Goal: Task Accomplishment & Management: Complete application form

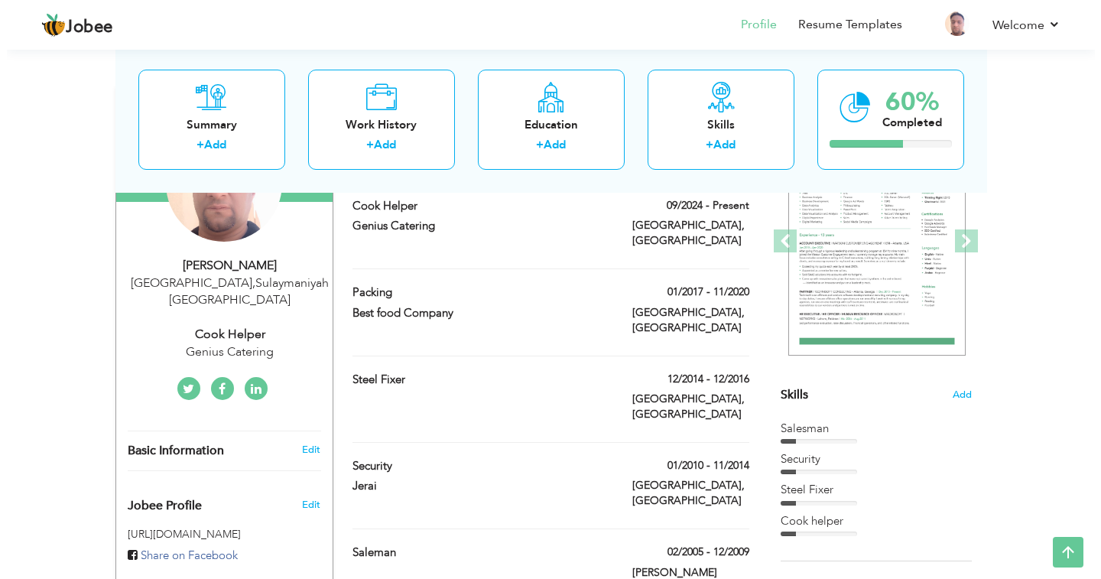
scroll to position [229, 0]
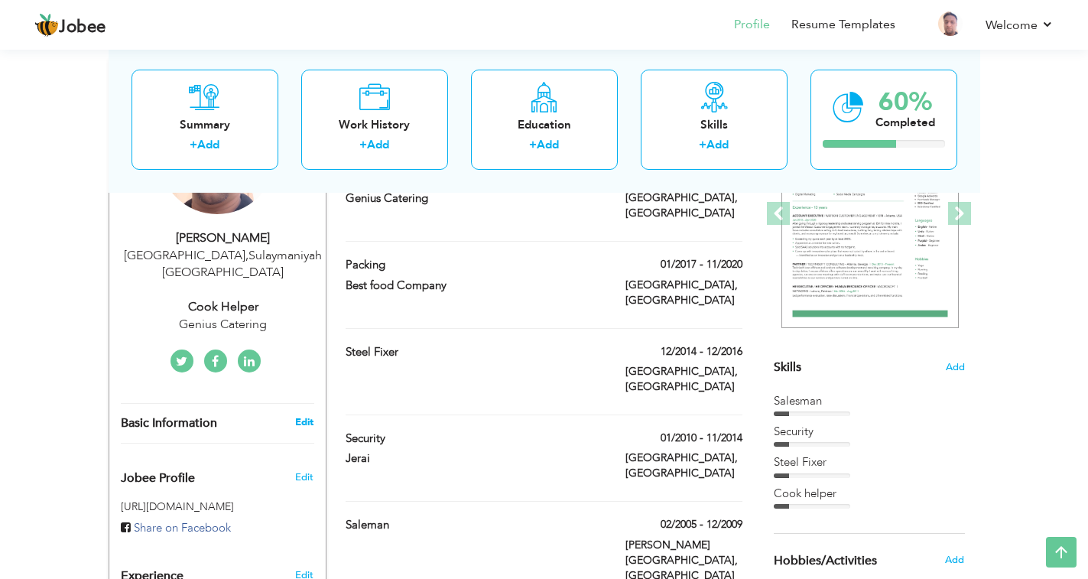
click at [301, 415] on link "Edit" at bounding box center [304, 422] width 18 height 14
select select "number:191"
select select "number:18"
type input "Genius Catering"
type input "Cook Helper"
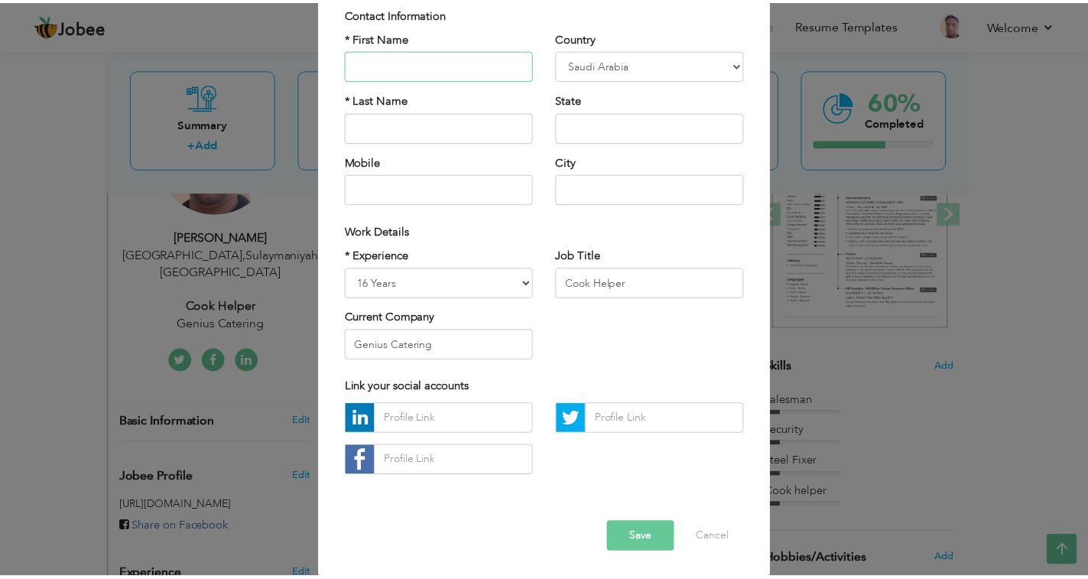
scroll to position [120, 0]
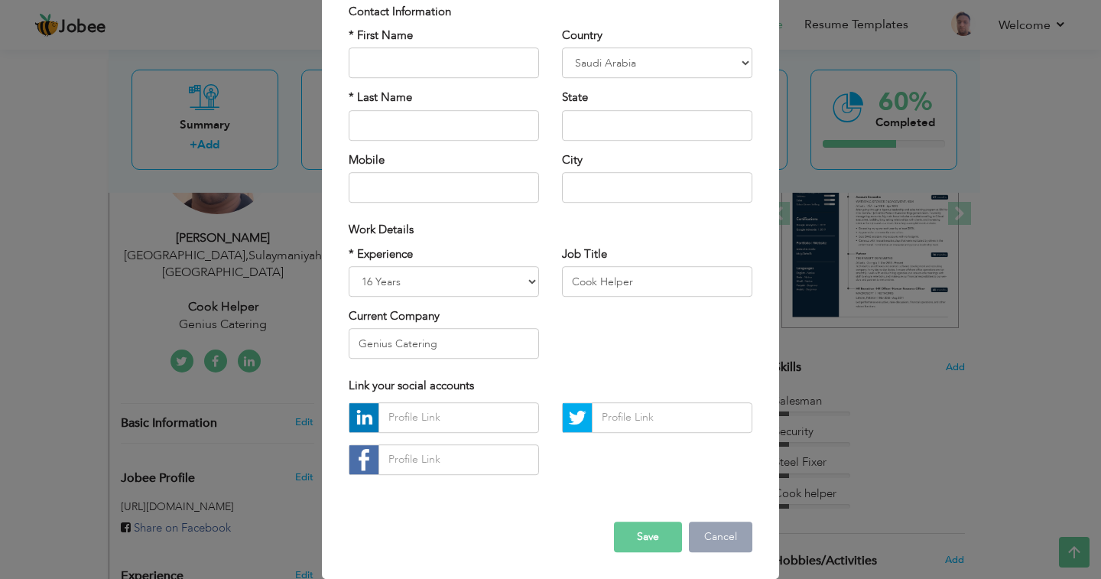
click at [712, 535] on button "Cancel" at bounding box center [720, 536] width 63 height 31
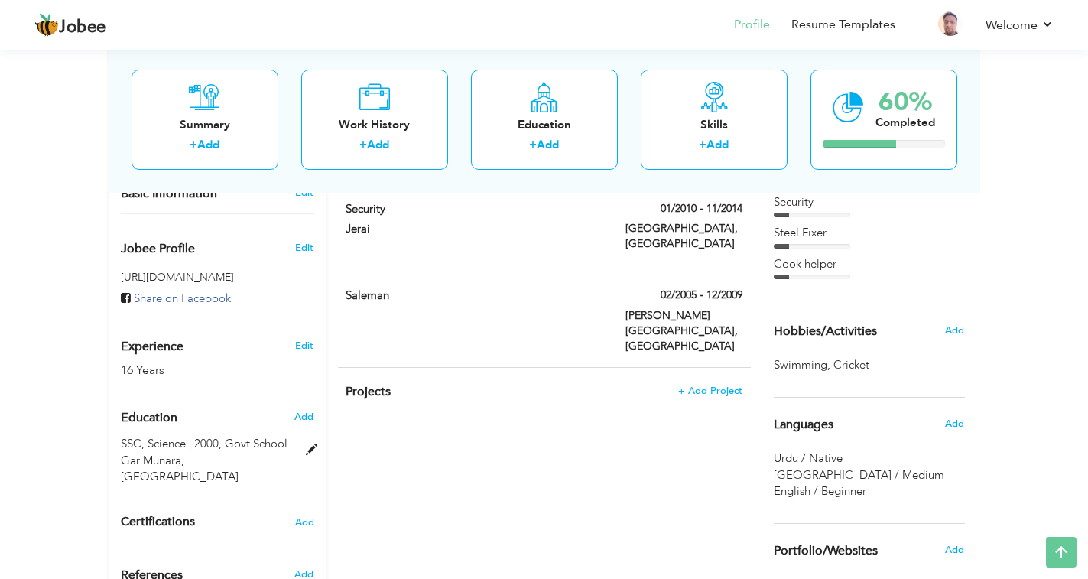
scroll to position [535, 0]
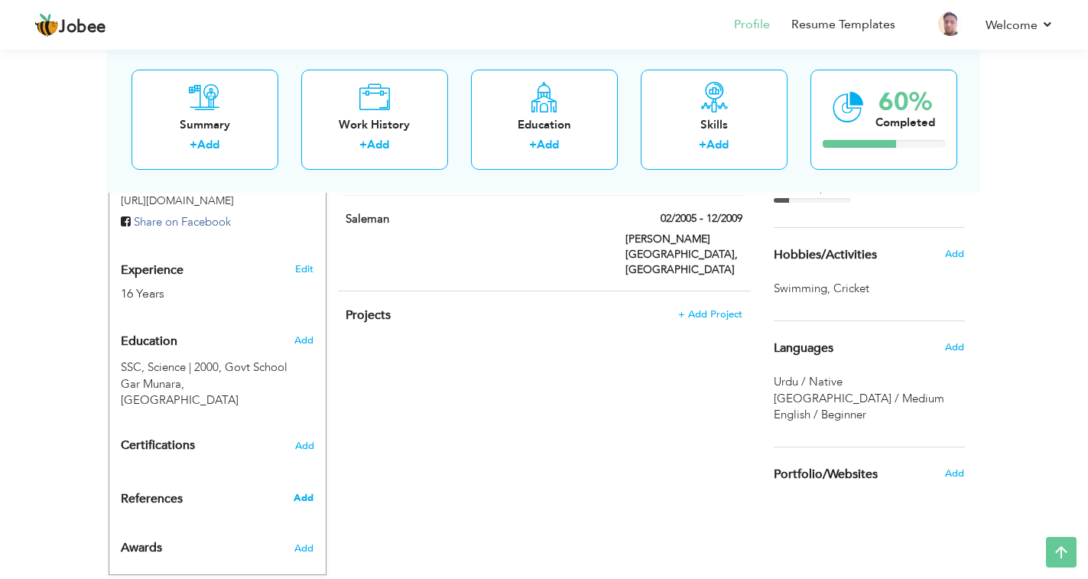
click at [303, 491] on span "Add" at bounding box center [304, 498] width 20 height 14
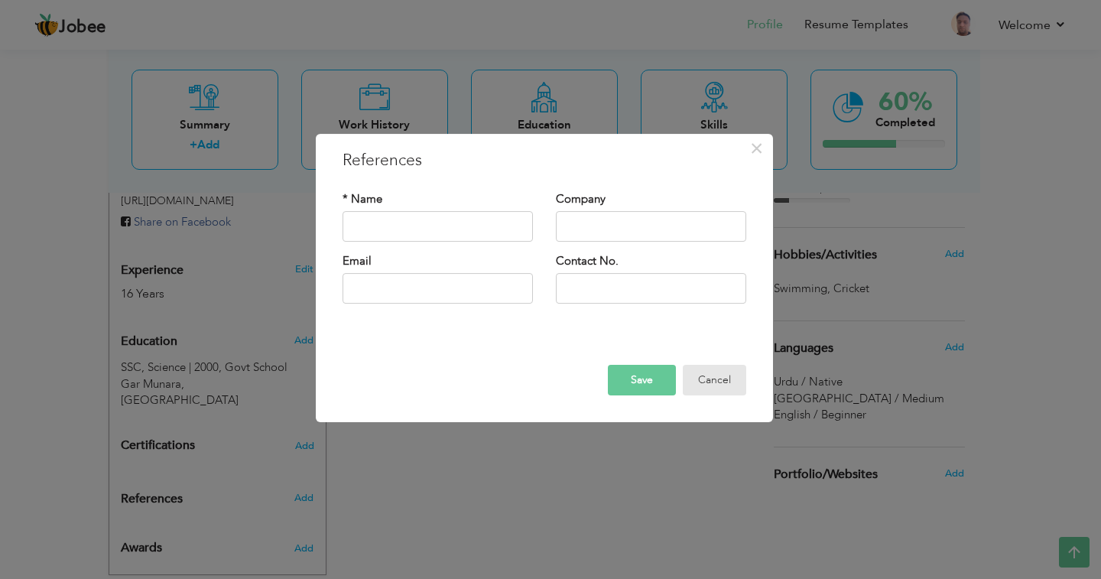
drag, startPoint x: 722, startPoint y: 373, endPoint x: 701, endPoint y: 400, distance: 34.3
click at [722, 374] on button "Cancel" at bounding box center [714, 380] width 63 height 31
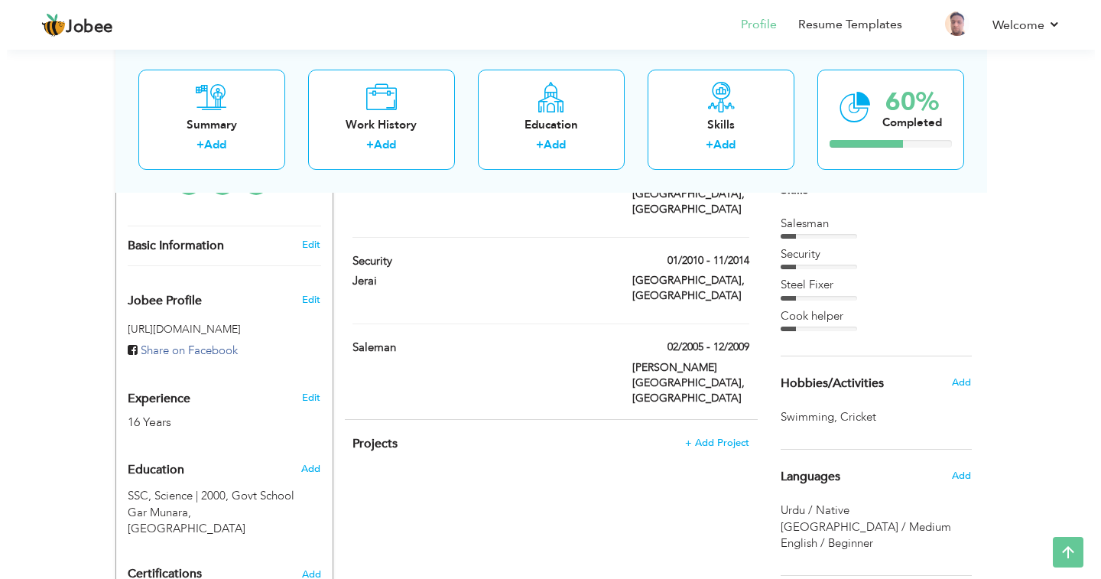
scroll to position [382, 0]
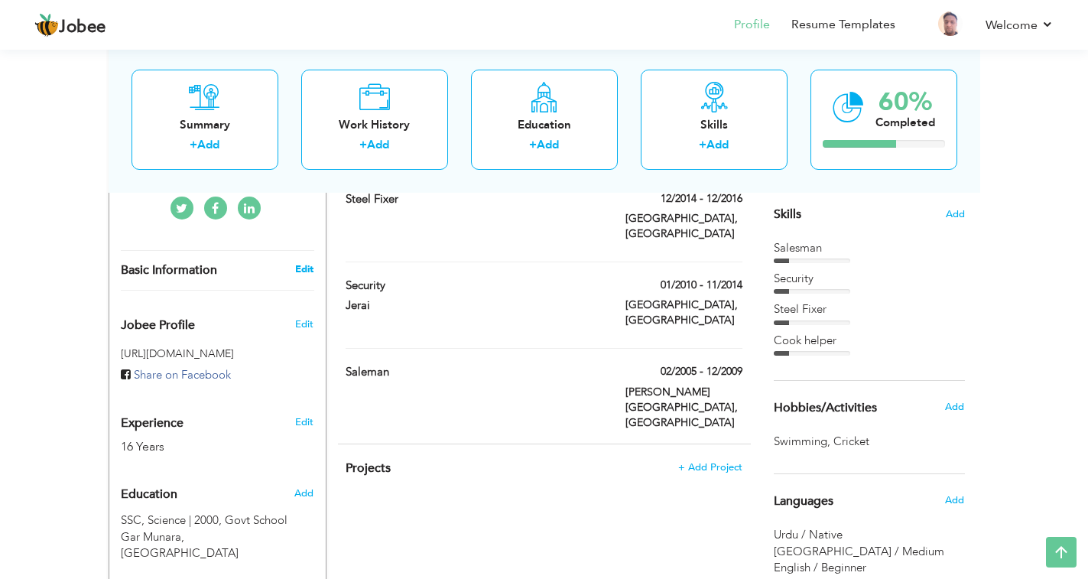
click at [303, 262] on link "Edit" at bounding box center [304, 269] width 18 height 14
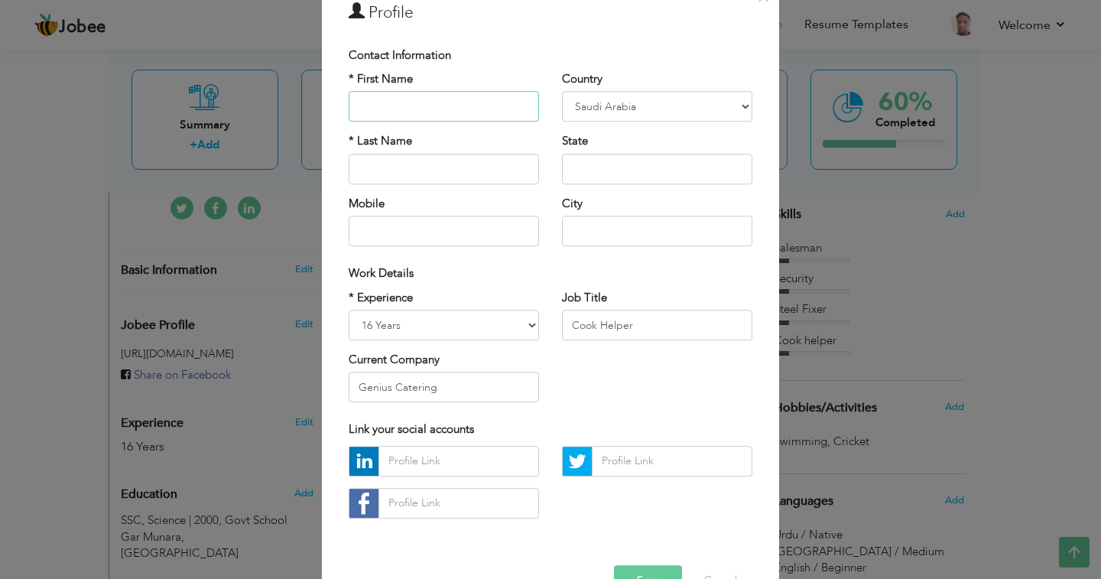
scroll to position [120, 0]
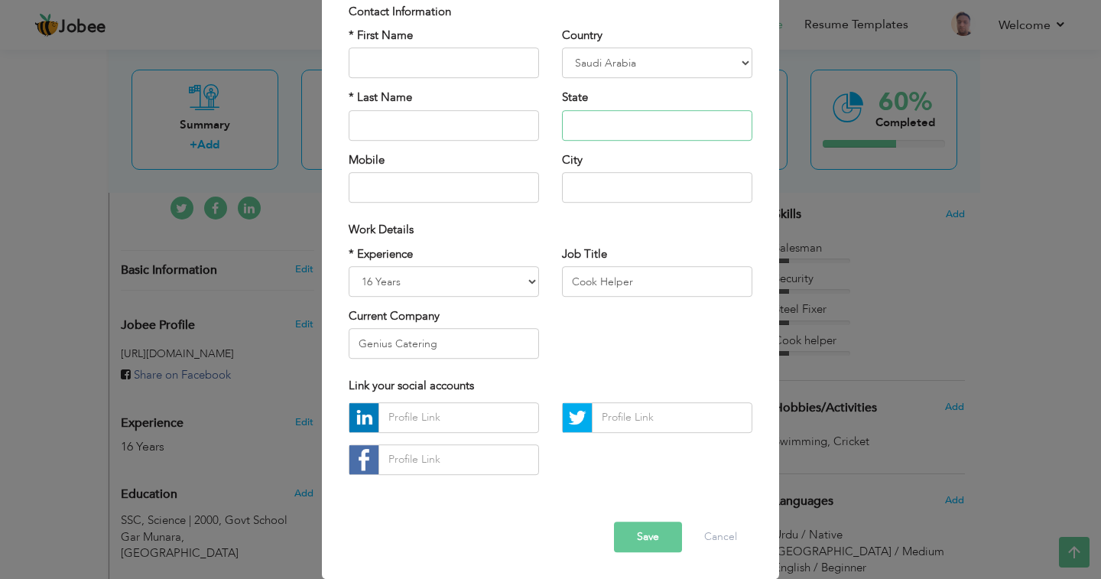
click at [634, 131] on input "text" at bounding box center [657, 125] width 190 height 31
type input "Sulaymaniyah, Iqma No.2588611976 Professional Labour"
click at [635, 533] on button "Save" at bounding box center [648, 536] width 68 height 31
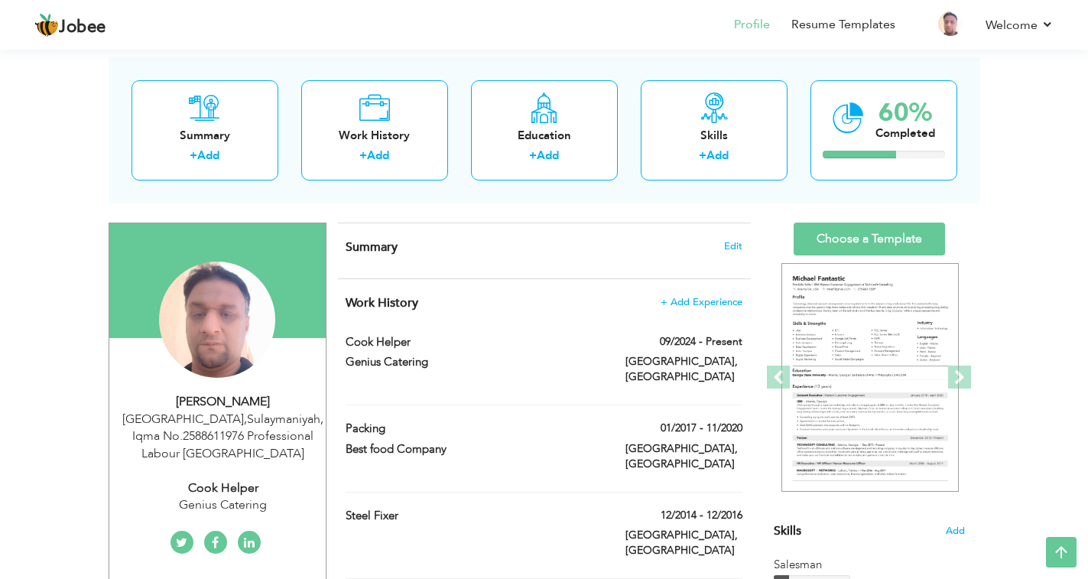
scroll to position [0, 0]
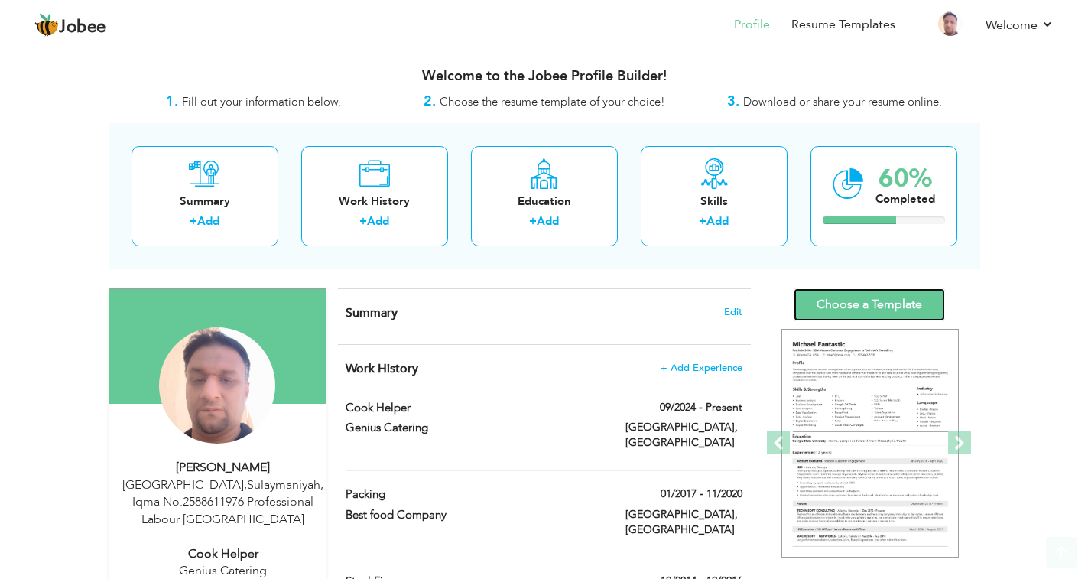
click at [834, 307] on link "Choose a Template" at bounding box center [868, 304] width 151 height 33
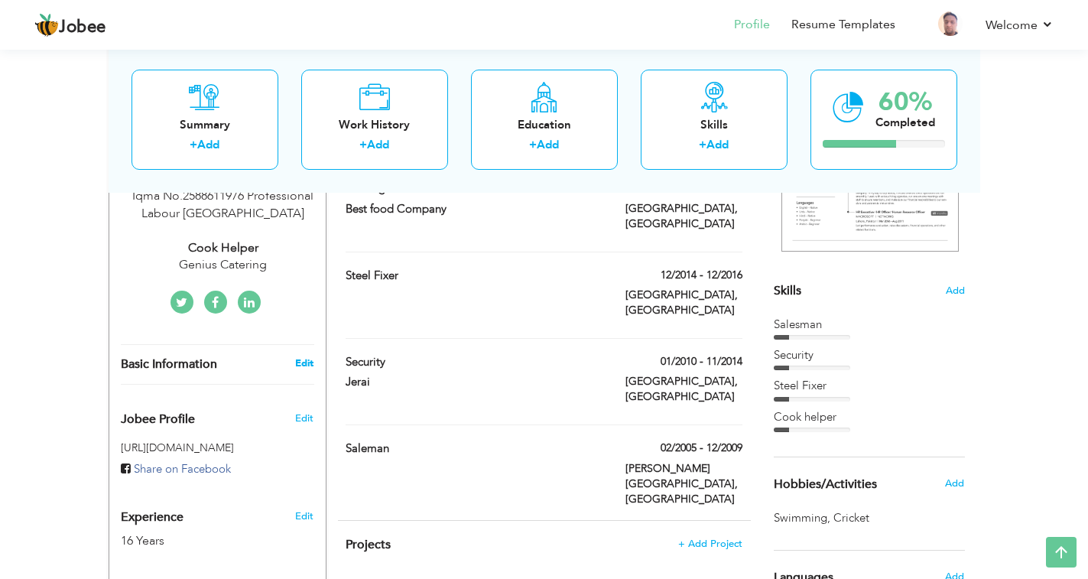
click at [300, 365] on link "Edit" at bounding box center [304, 363] width 18 height 14
select select "number:191"
type input "Sulaymaniyah, Iqma No.2588611976 Professional Labour"
select select "number:18"
type input "Genius Catering"
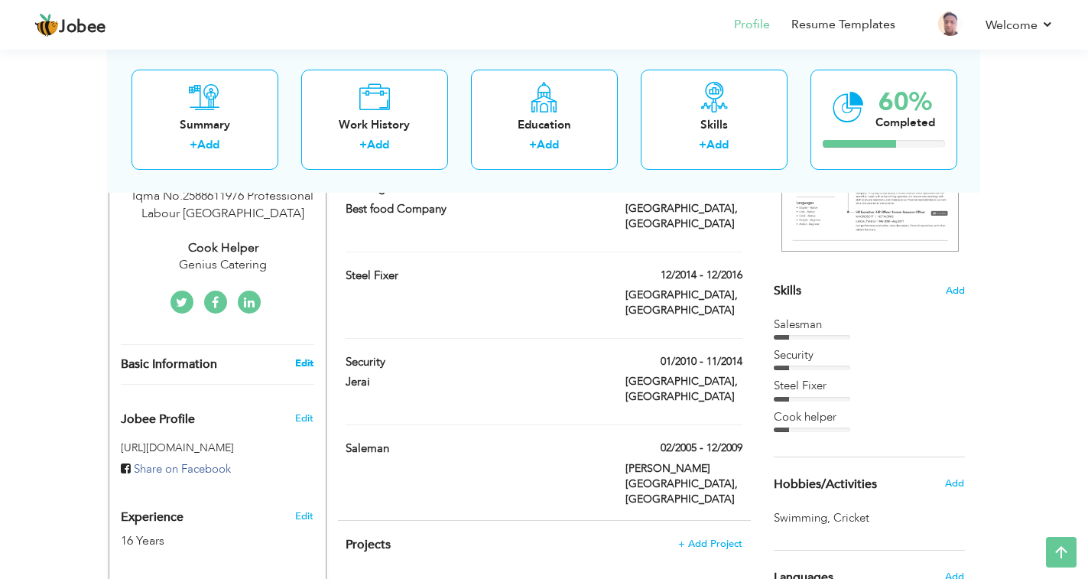
type input "Cook Helper"
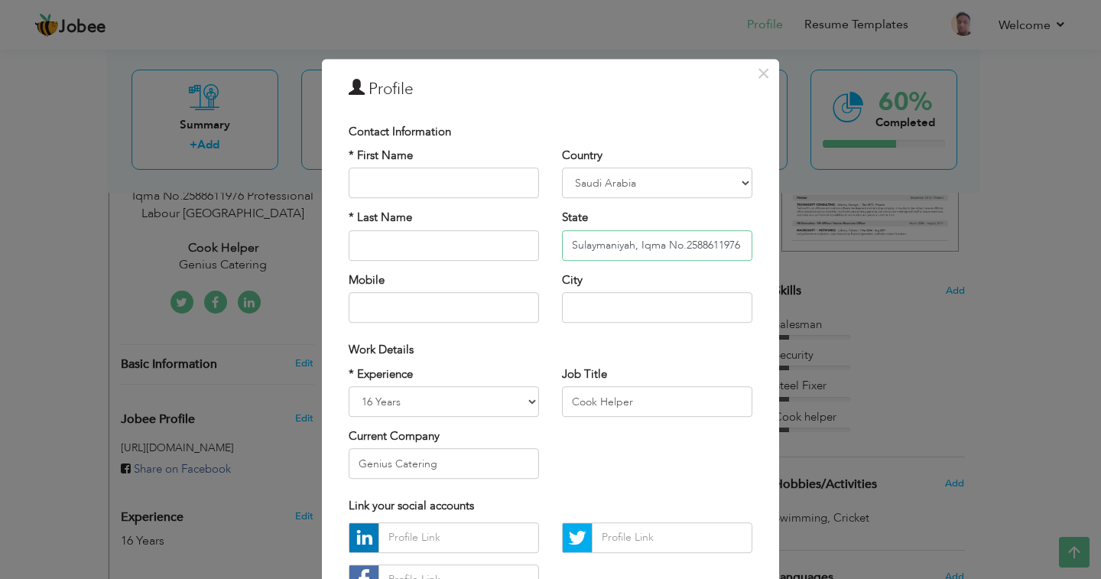
drag, startPoint x: 632, startPoint y: 248, endPoint x: 650, endPoint y: 306, distance: 60.7
click at [632, 251] on input "Sulaymaniyah, Iqma No.2588611976 Professional Labour" at bounding box center [657, 245] width 190 height 31
drag, startPoint x: 634, startPoint y: 246, endPoint x: 636, endPoint y: 263, distance: 17.0
click at [634, 247] on input "Sulaymaniyah, Iqma No.2588611976 Professional Labour" at bounding box center [657, 245] width 190 height 31
click at [636, 242] on input "Sulaymaniyah, Iqma No.2588611976 Professional Labour" at bounding box center [657, 245] width 190 height 31
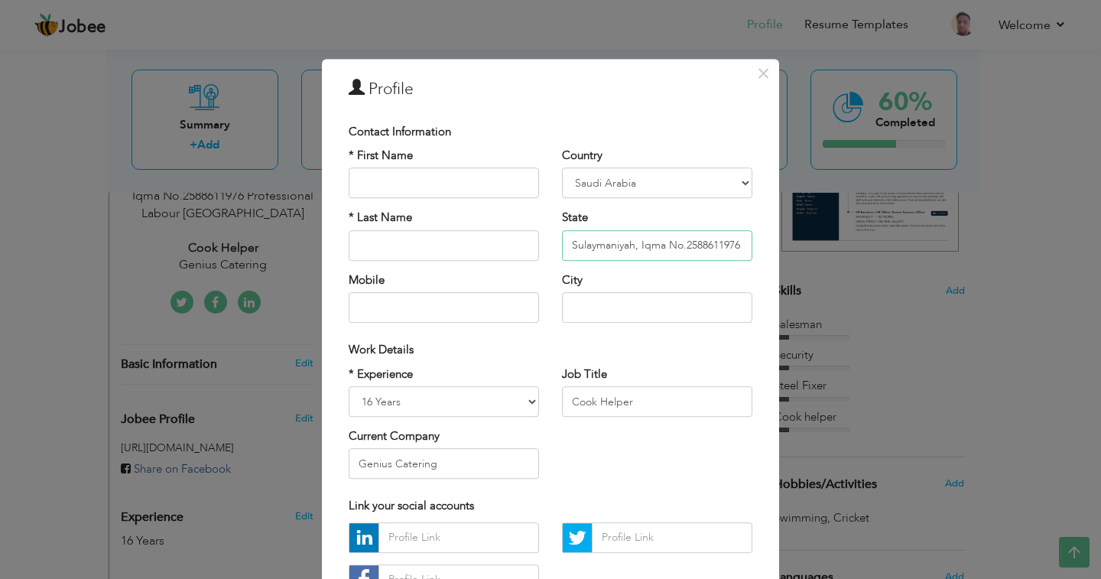
click at [625, 244] on input "Sulaymaniyah, Iqma No.2588611976 Professional Labour" at bounding box center [657, 245] width 190 height 31
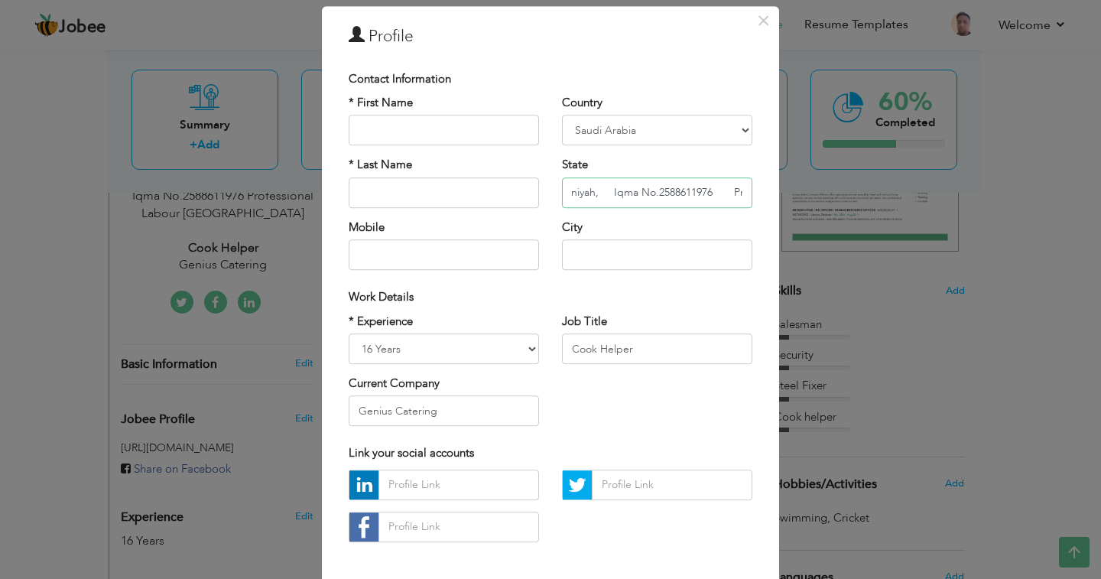
scroll to position [120, 0]
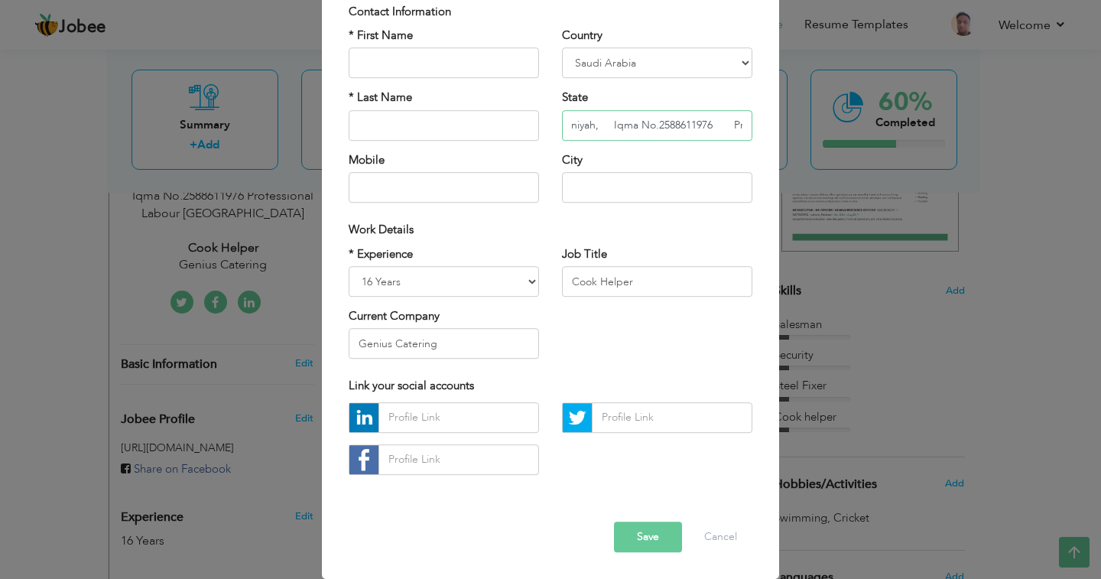
type input "Sulaymaniyah, Iqma No.2588611976 Professional Labour"
click at [617, 540] on button "Save" at bounding box center [648, 536] width 68 height 31
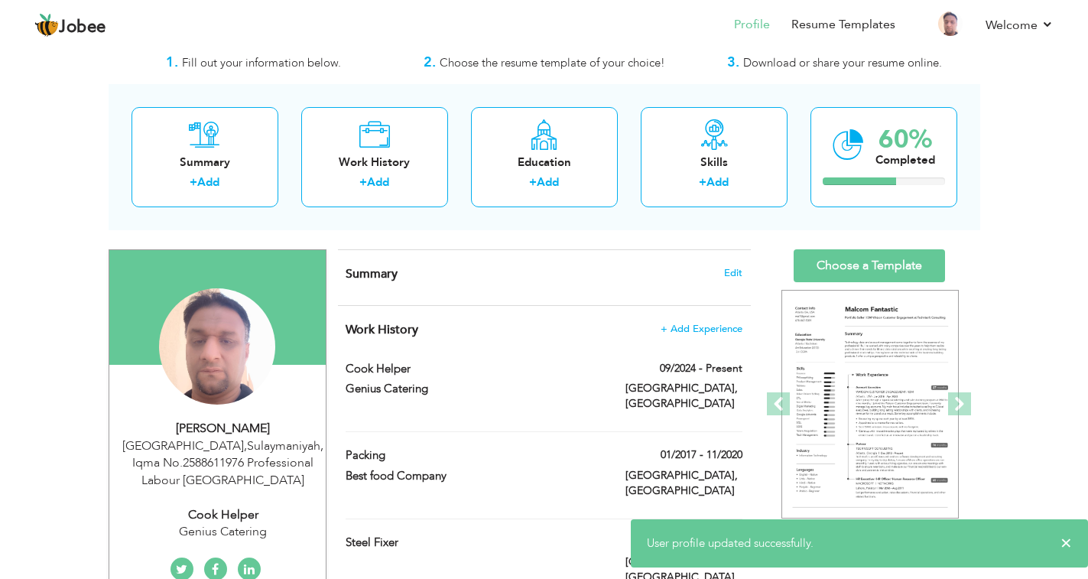
scroll to position [0, 0]
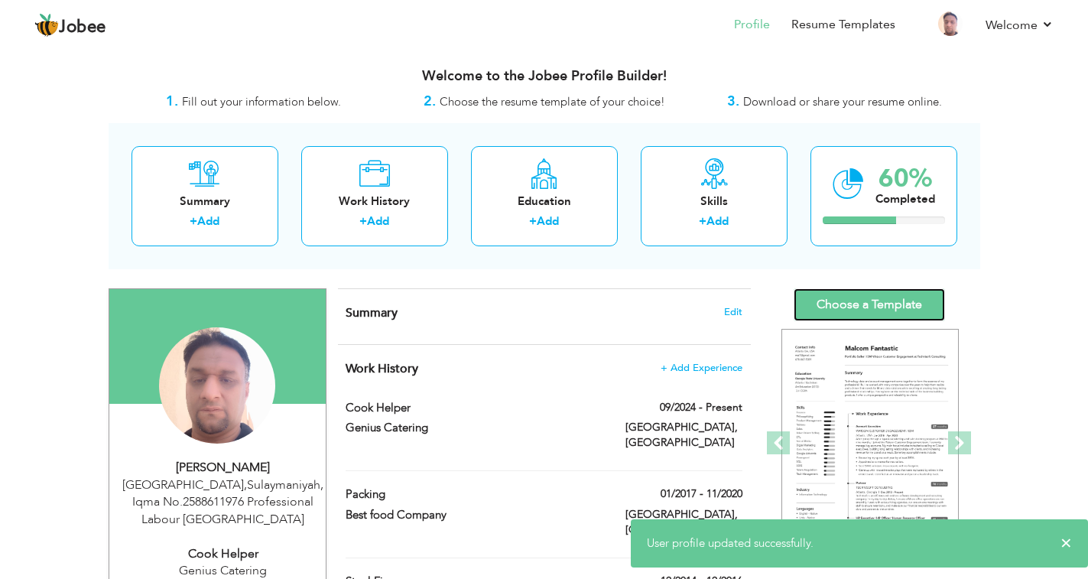
click at [859, 309] on link "Choose a Template" at bounding box center [868, 304] width 151 height 33
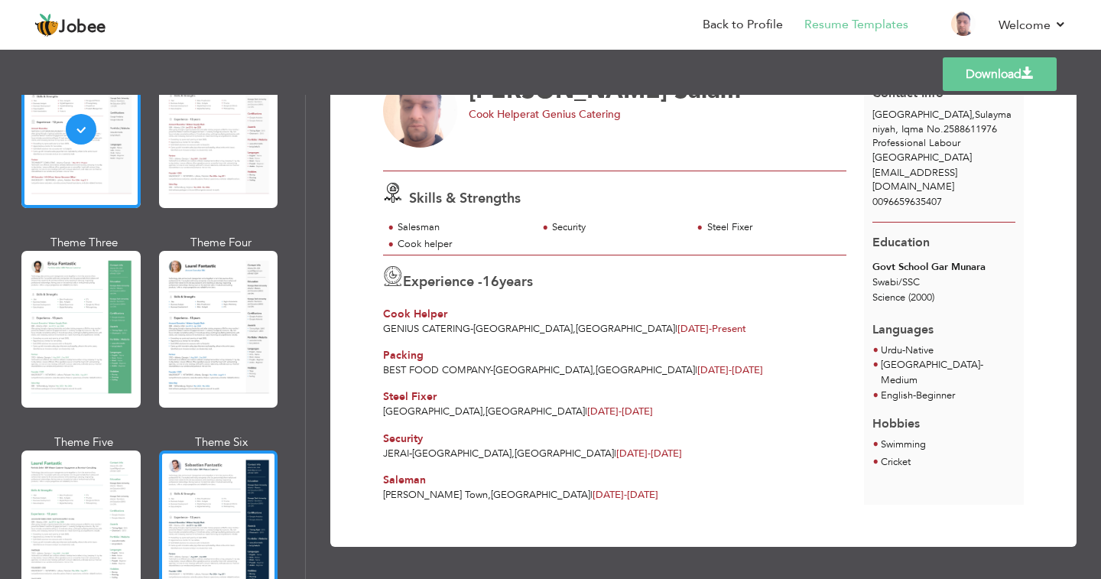
scroll to position [153, 0]
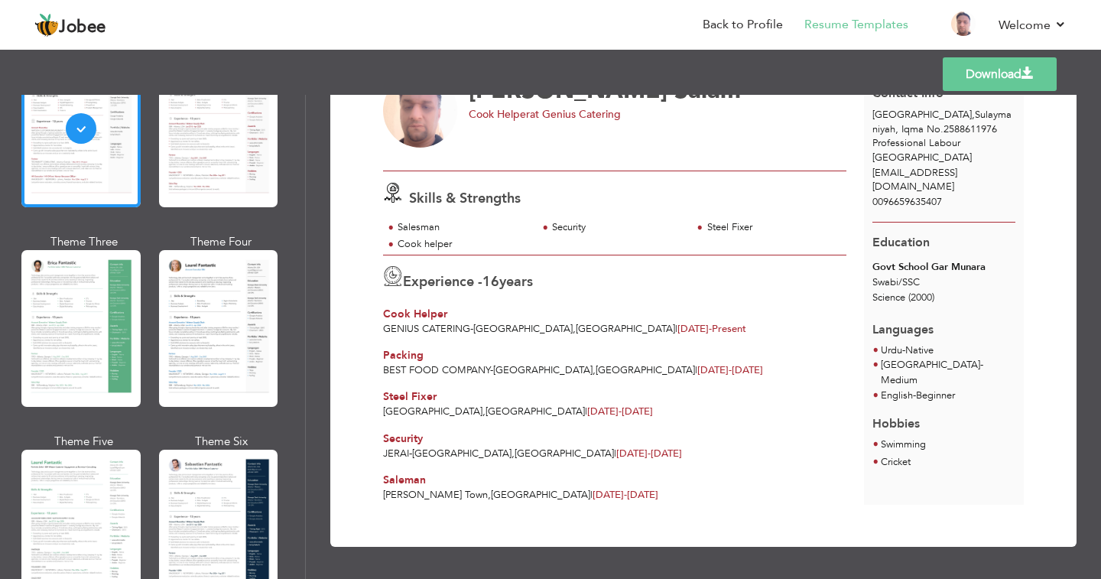
click at [213, 505] on div at bounding box center [218, 527] width 119 height 157
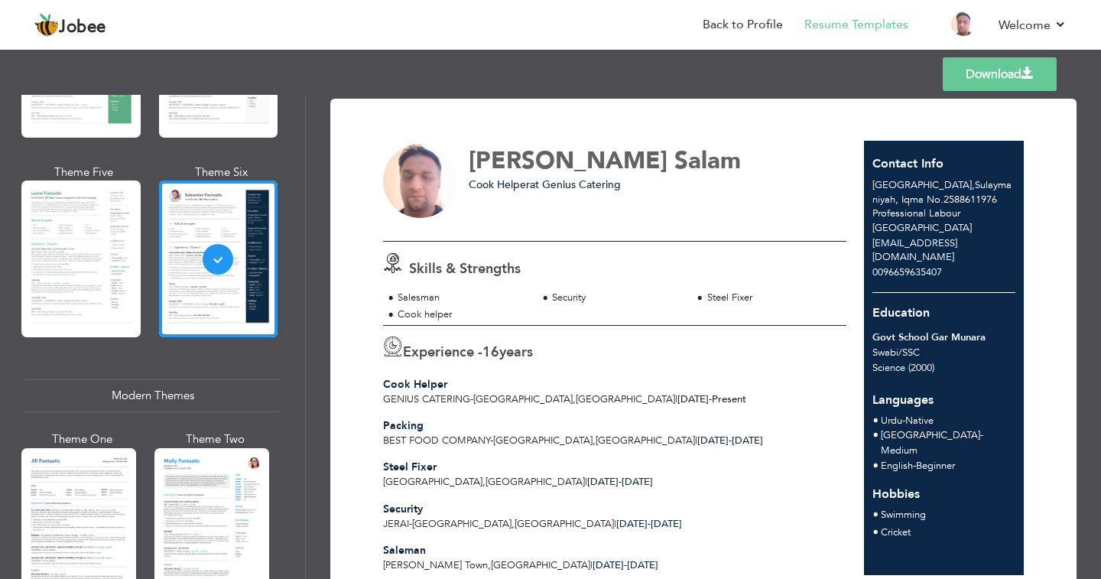
scroll to position [459, 0]
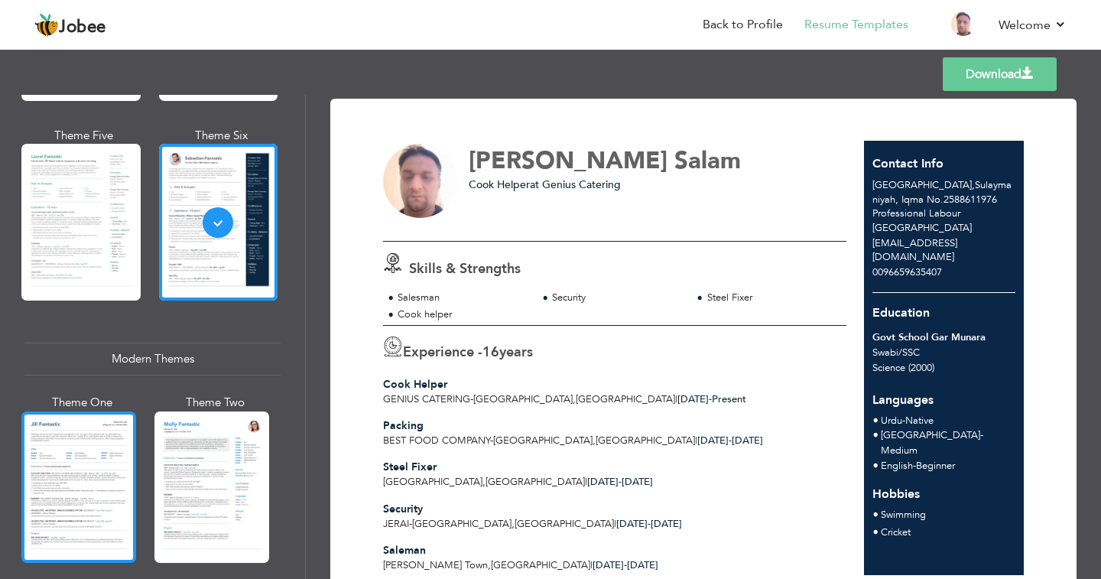
click at [100, 489] on div at bounding box center [78, 486] width 115 height 151
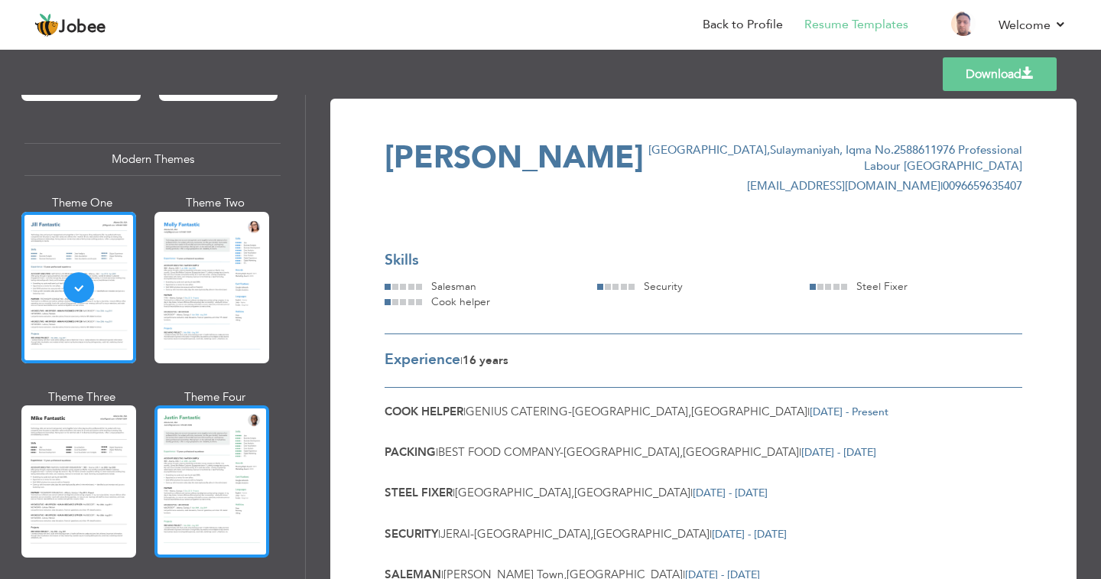
scroll to position [688, 0]
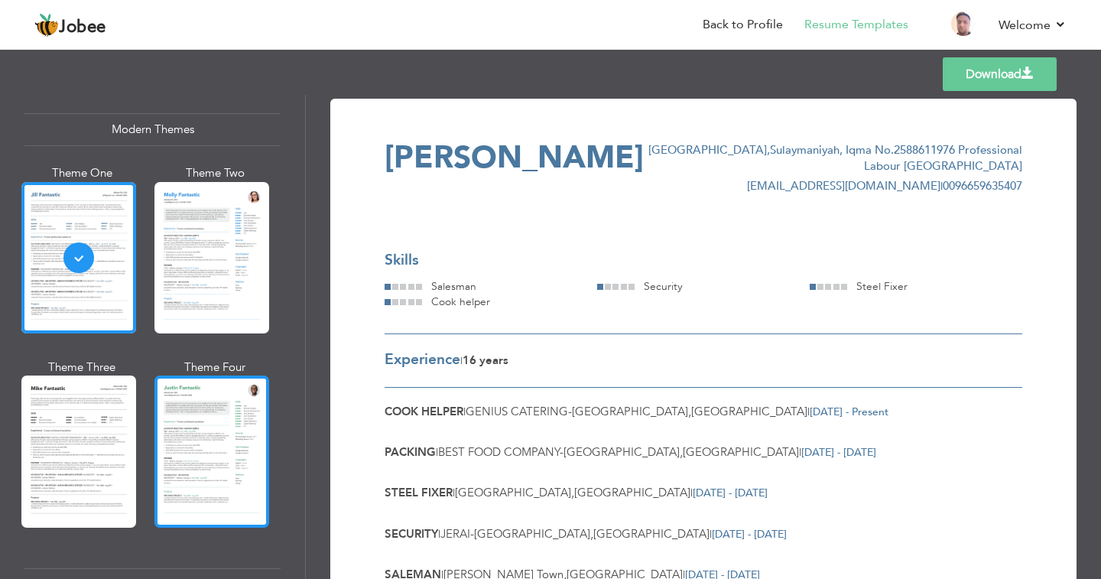
click at [214, 474] on div at bounding box center [211, 450] width 115 height 151
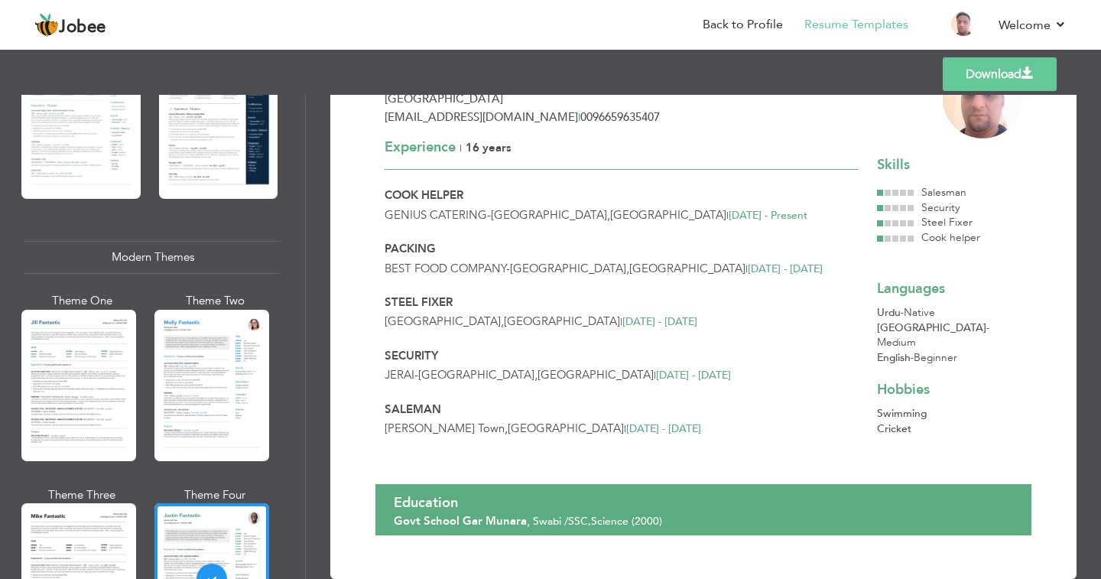
scroll to position [382, 0]
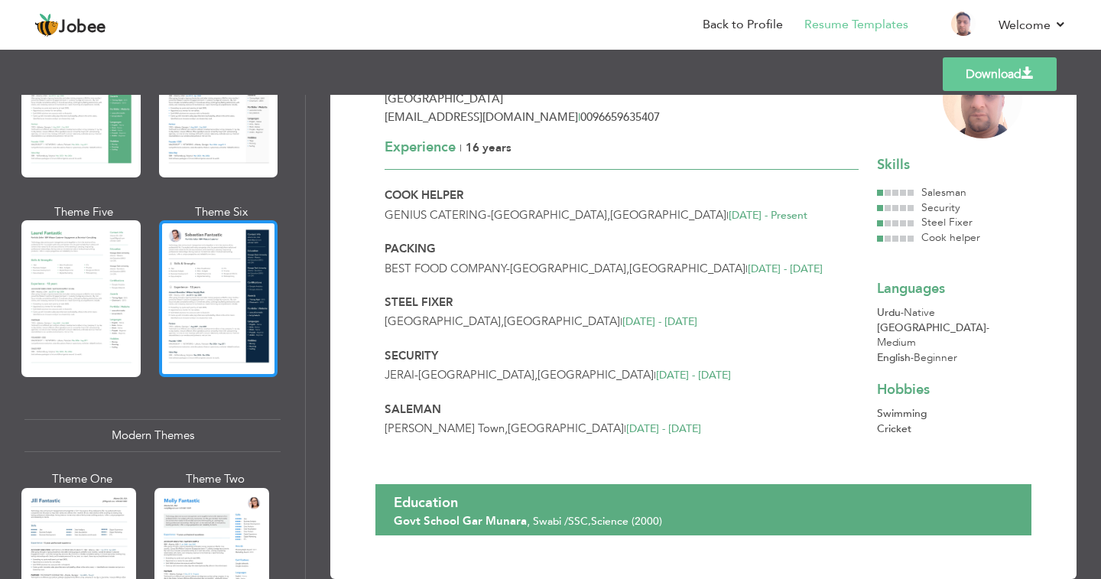
click at [196, 304] on div at bounding box center [218, 298] width 119 height 157
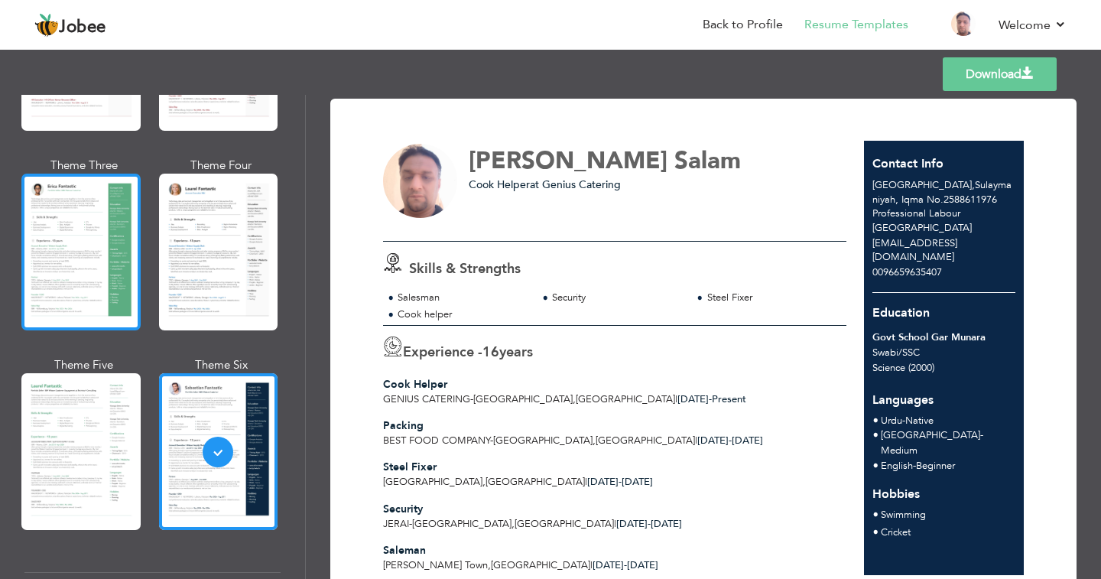
scroll to position [0, 0]
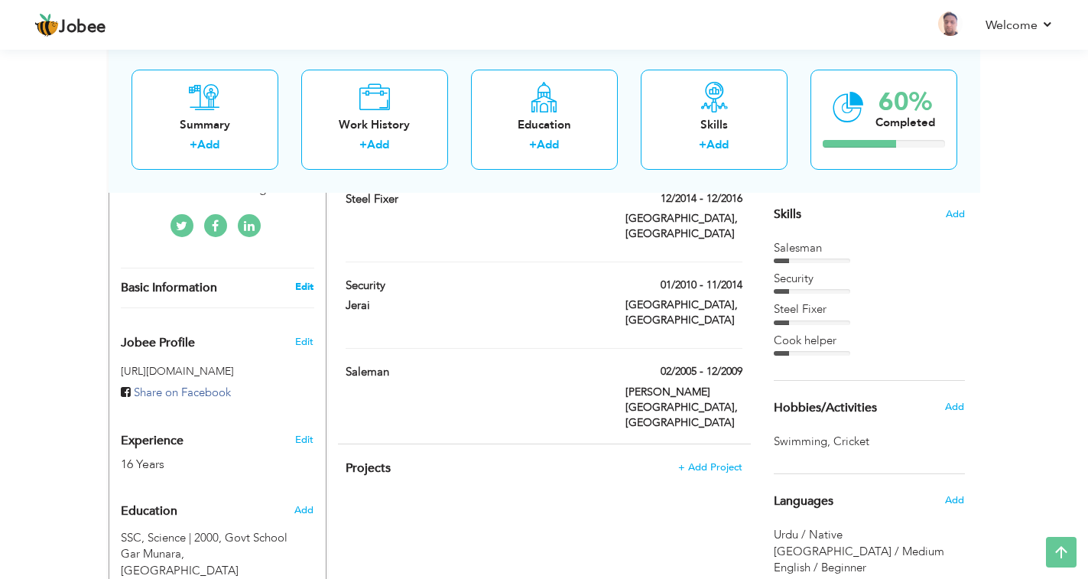
click at [309, 289] on link "Edit" at bounding box center [304, 287] width 18 height 14
select select "number:191"
select select "number:18"
type input "Genius Catering"
type input "Cook Helper"
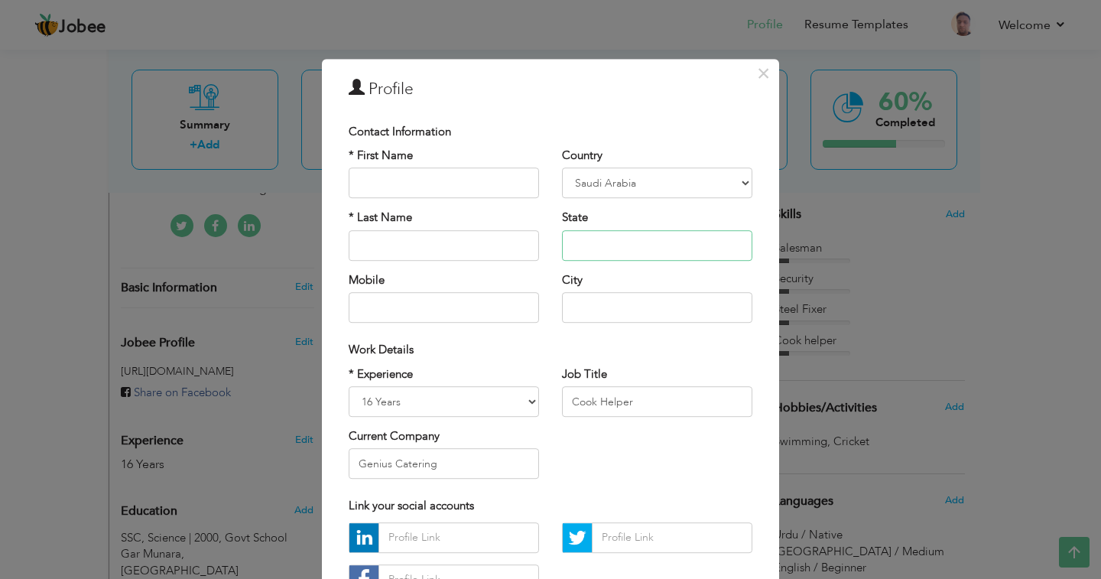
drag, startPoint x: 645, startPoint y: 249, endPoint x: 658, endPoint y: 278, distance: 31.8
click at [645, 251] on input "text" at bounding box center [657, 245] width 190 height 31
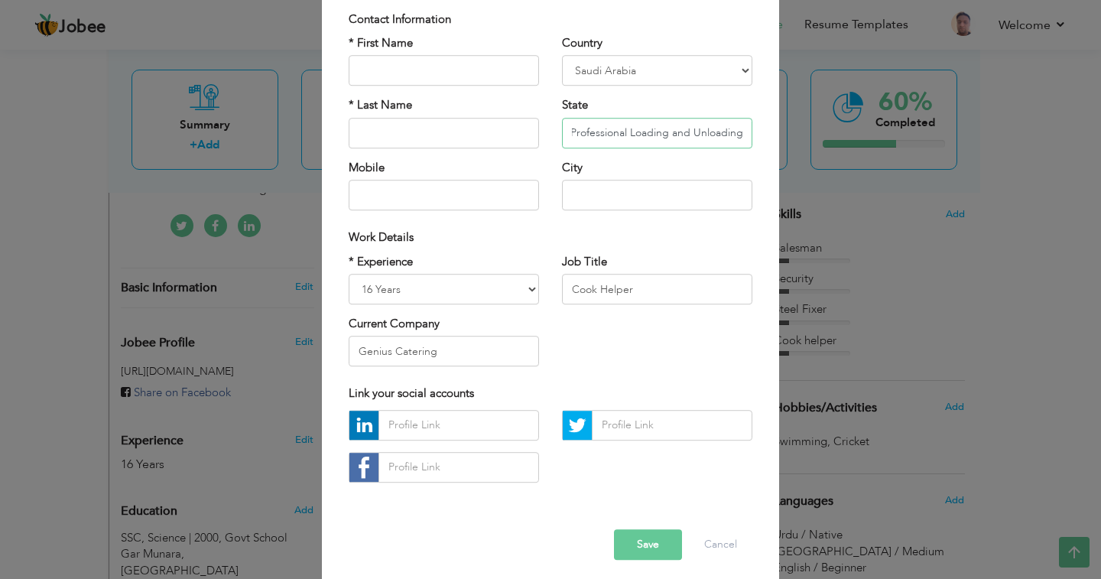
scroll to position [120, 0]
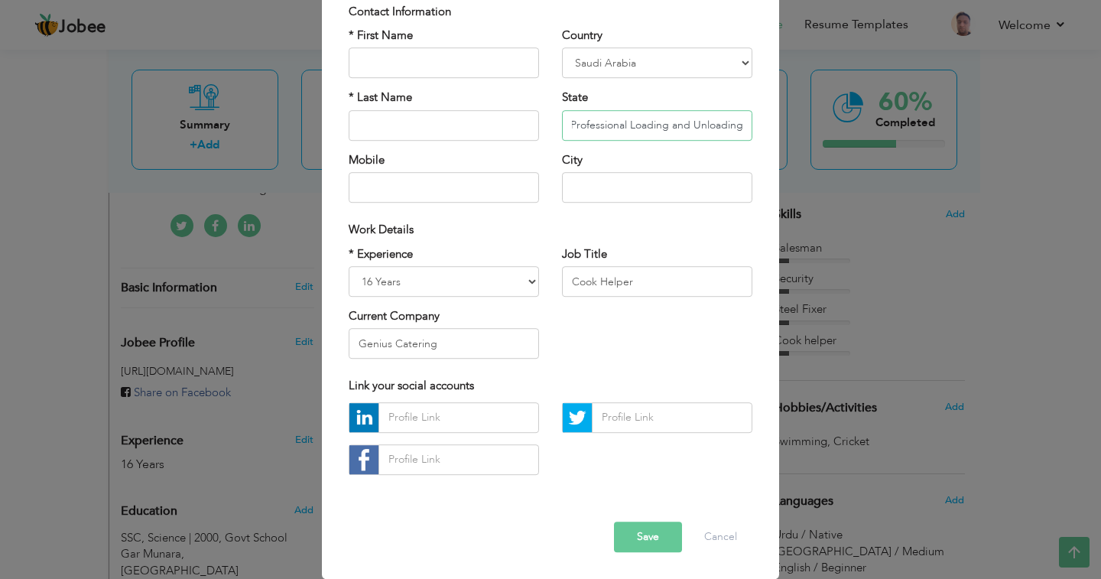
type input "Sulaymaniyah, Iqma No.2588611976 Professional Loading and Unloading"
click at [635, 544] on button "Save" at bounding box center [648, 536] width 68 height 31
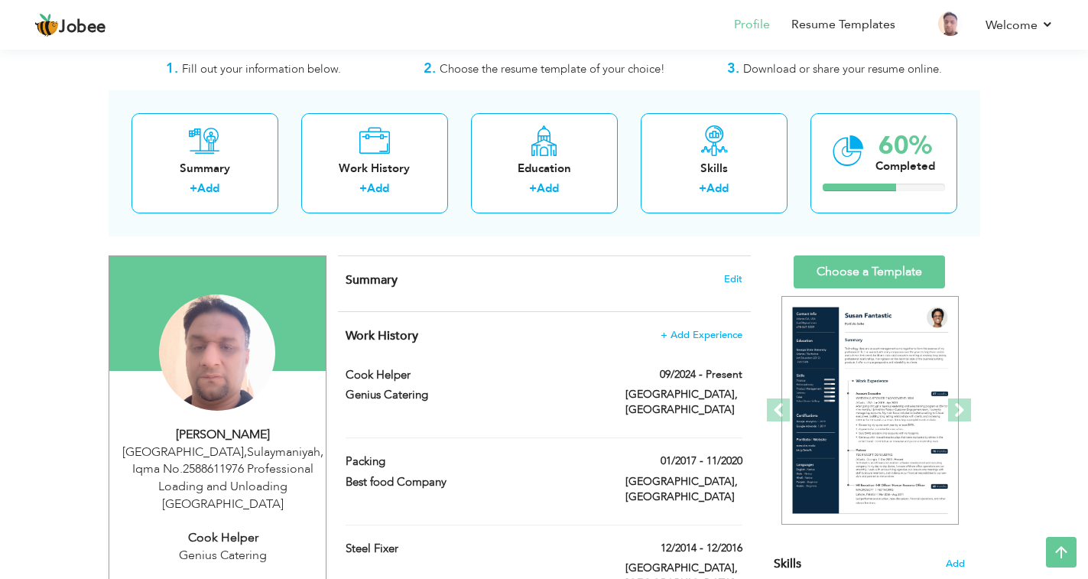
scroll to position [0, 0]
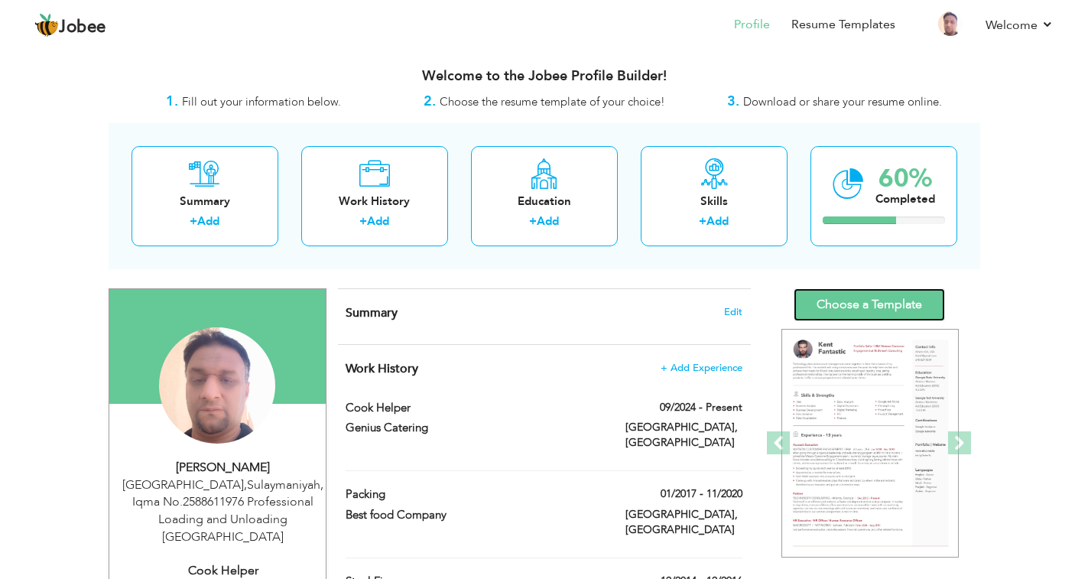
click at [863, 311] on link "Choose a Template" at bounding box center [868, 304] width 151 height 33
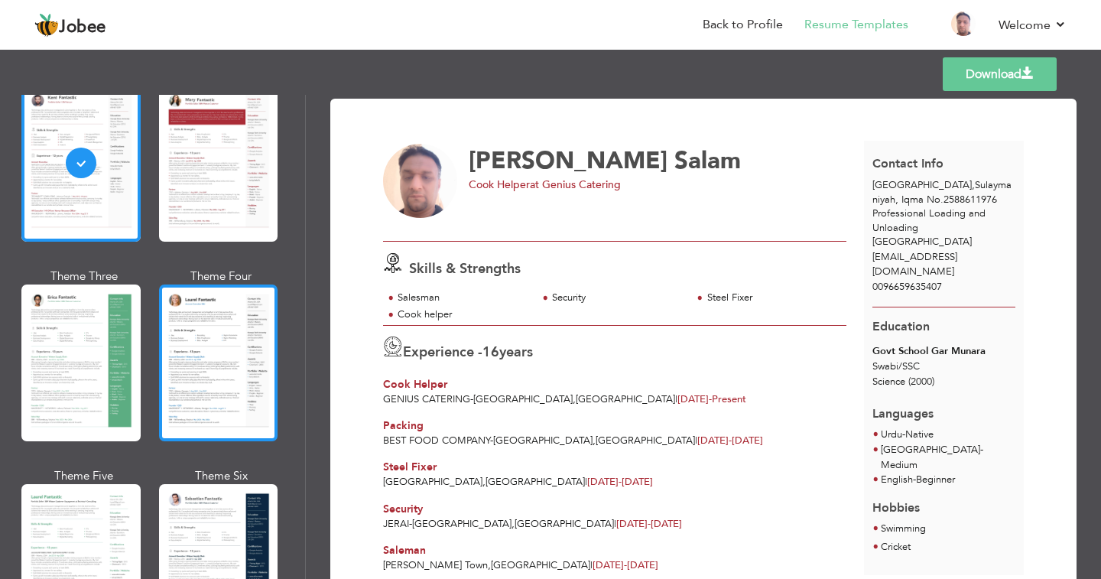
scroll to position [229, 0]
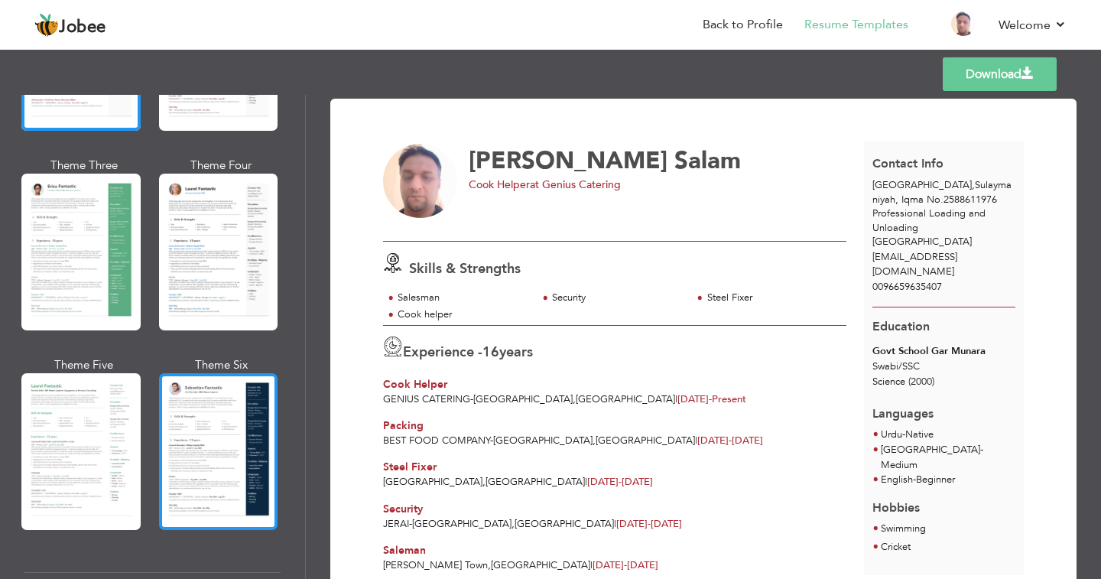
click at [201, 446] on div at bounding box center [218, 451] width 119 height 157
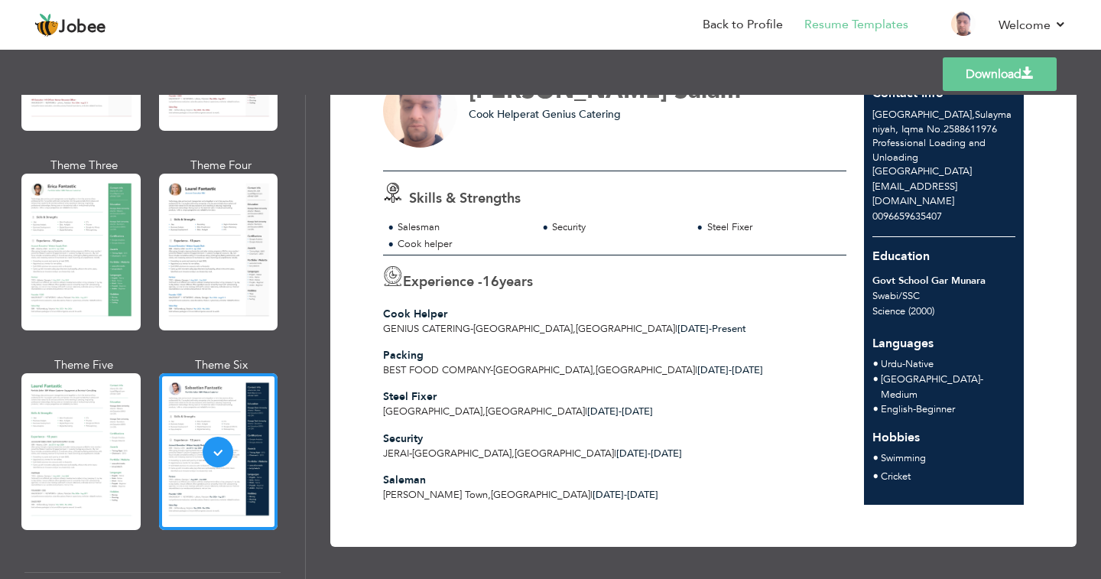
scroll to position [0, 0]
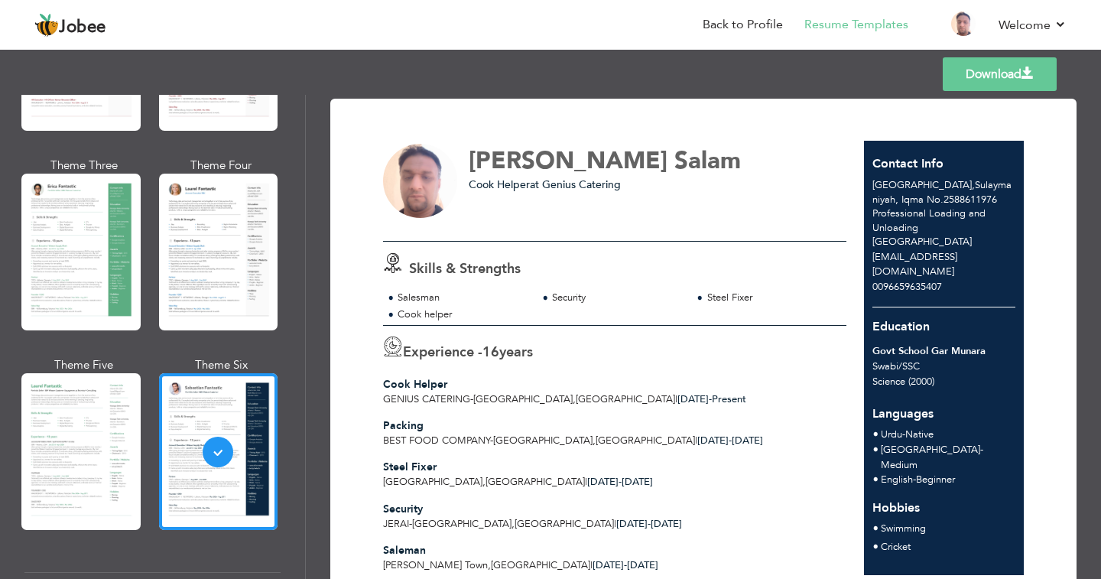
click at [1004, 76] on link "Download" at bounding box center [1000, 74] width 114 height 34
